Goal: Information Seeking & Learning: Learn about a topic

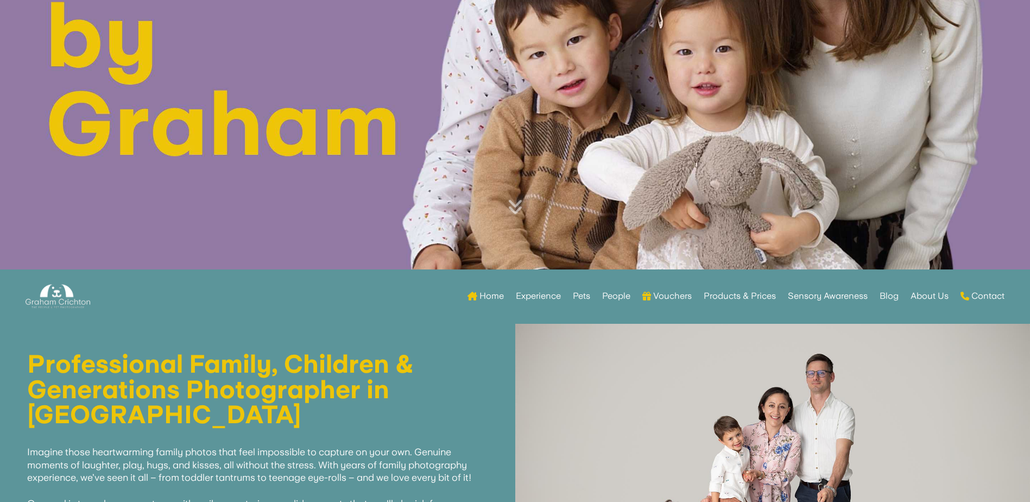
scroll to position [513, 0]
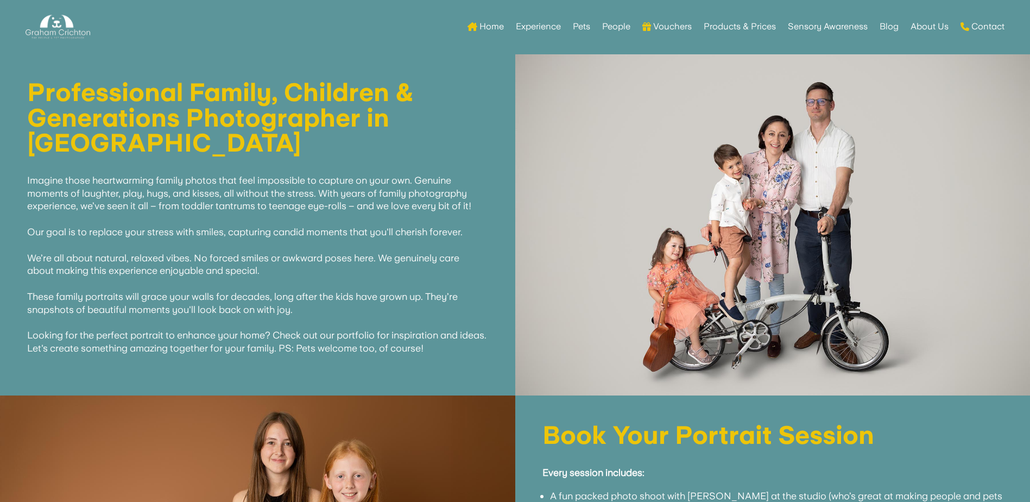
click at [606, 26] on link "People" at bounding box center [616, 24] width 28 height 42
click at [725, 27] on link "Products & Prices" at bounding box center [740, 24] width 72 height 42
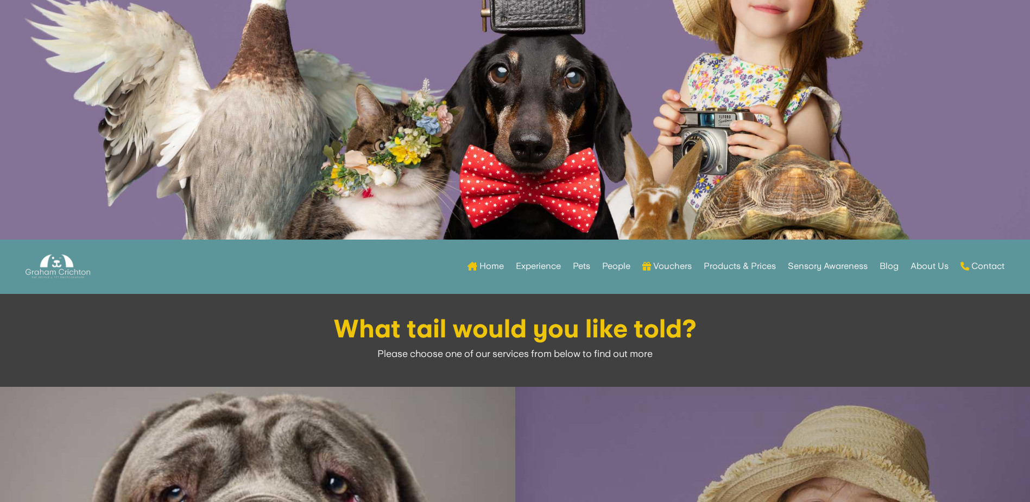
scroll to position [543, 0]
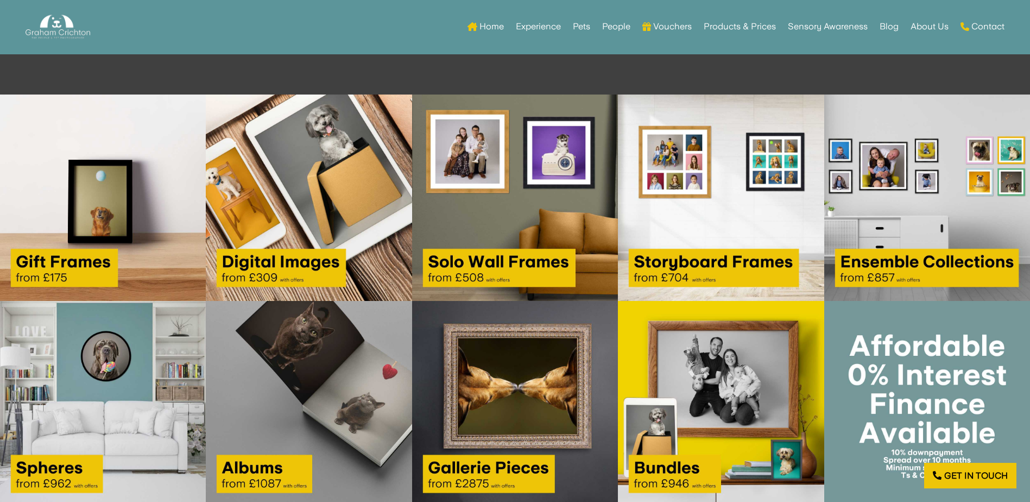
scroll to position [1602, 0]
